Goal: Transaction & Acquisition: Download file/media

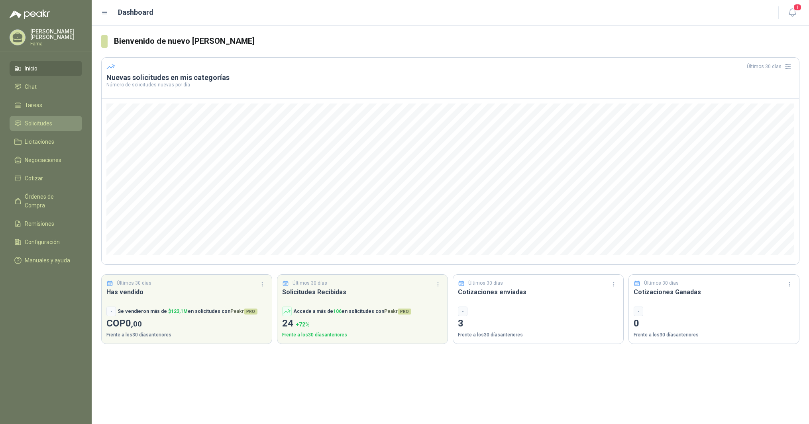
click at [38, 124] on span "Solicitudes" at bounding box center [38, 123] width 27 height 9
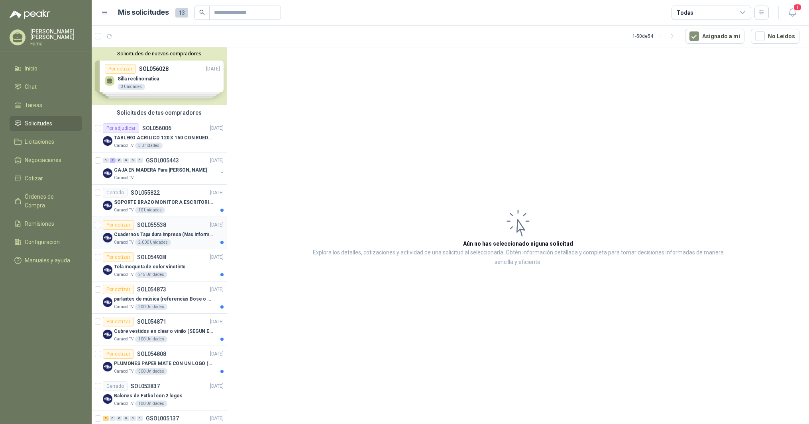
click at [154, 234] on p "Cuadernos Tapa dura impresa (Mas informacion en el adjunto)" at bounding box center [163, 235] width 99 height 8
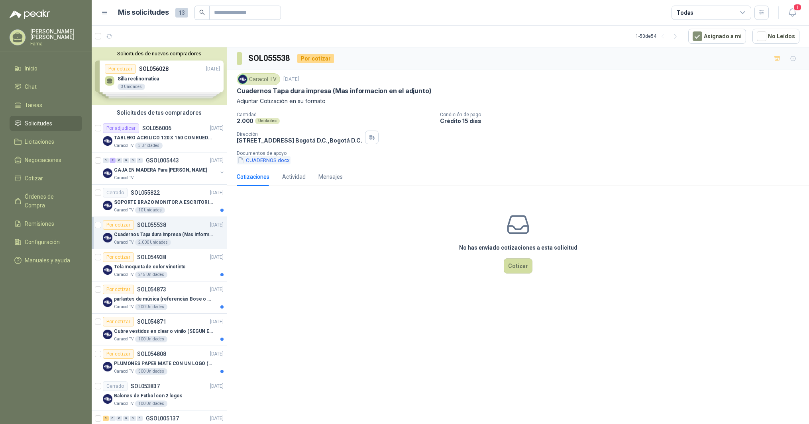
click at [273, 161] on button "CUADERNOS.docx" at bounding box center [264, 160] width 54 height 8
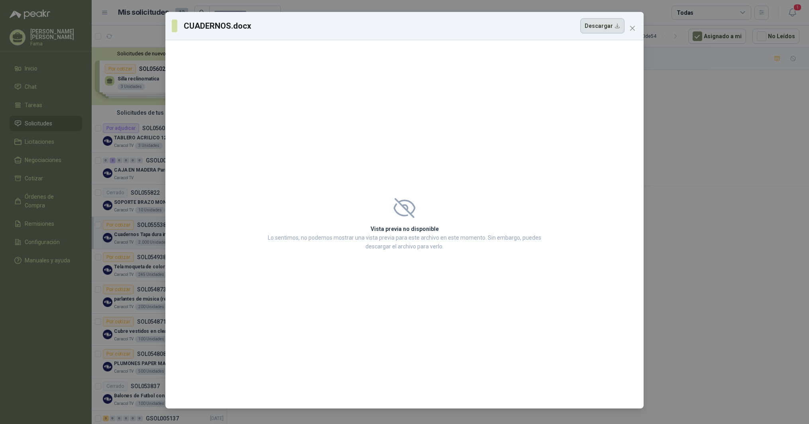
click at [601, 27] on button "Descargar" at bounding box center [602, 25] width 44 height 15
click at [631, 27] on icon "close" at bounding box center [632, 28] width 5 height 5
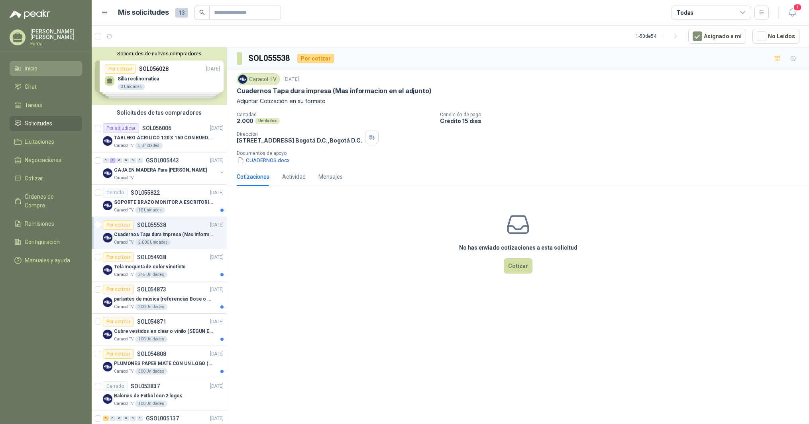
click at [38, 69] on li "Inicio" at bounding box center [45, 68] width 63 height 9
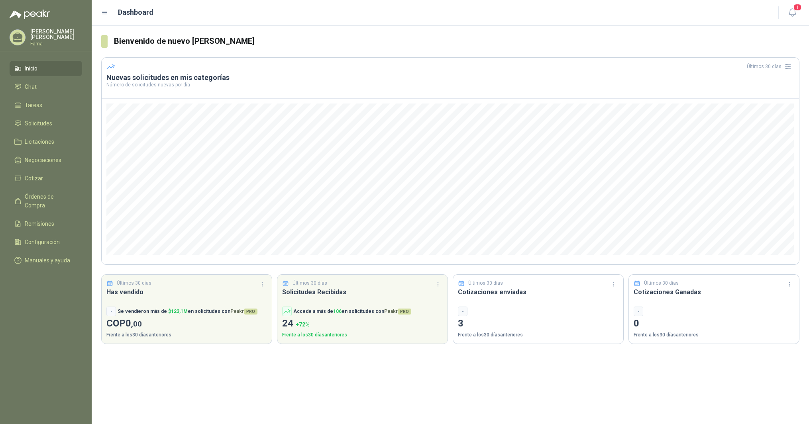
click at [32, 69] on span "Inicio" at bounding box center [31, 68] width 13 height 9
